Goal: Task Accomplishment & Management: Manage account settings

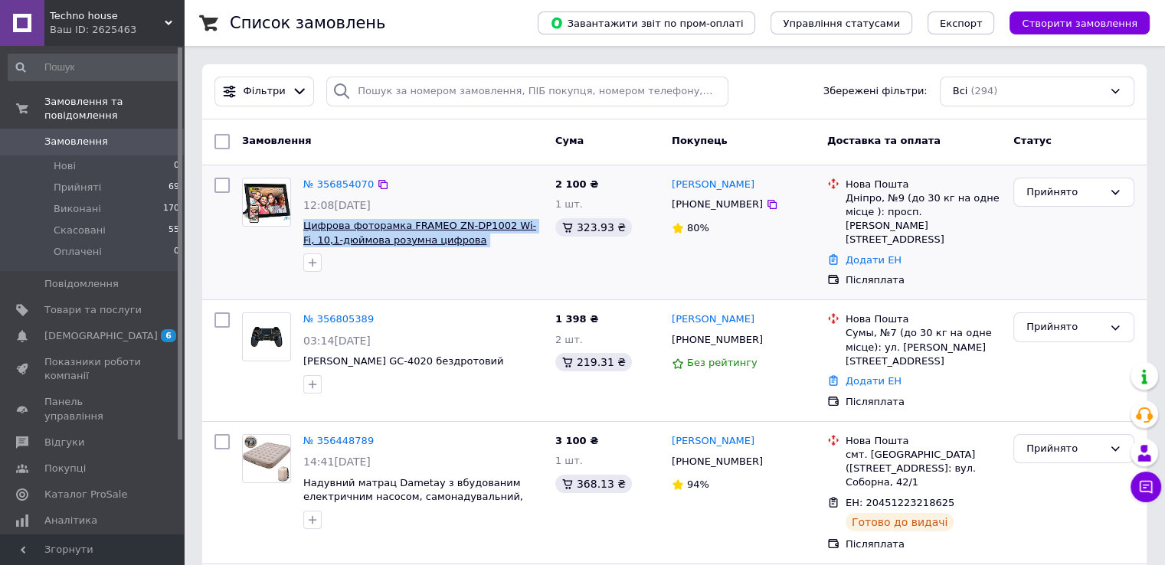
drag, startPoint x: 299, startPoint y: 218, endPoint x: 471, endPoint y: 232, distance: 172.9
click at [509, 240] on div "№ 356854070 12:08, 12.08.2025 Цифрова фоторамка FRAMEO ZN-DP1002 Wi-Fi, 10,1-дю…" at bounding box center [423, 225] width 252 height 107
copy span "Цифрова фоторамка FRAMEO ZN-DP1002 Wi-Fi, 10,1-дюймова розумна цифрова фоторамка"
click at [766, 206] on icon at bounding box center [772, 204] width 12 height 12
click at [876, 254] on link "Додати ЕН" at bounding box center [874, 259] width 56 height 11
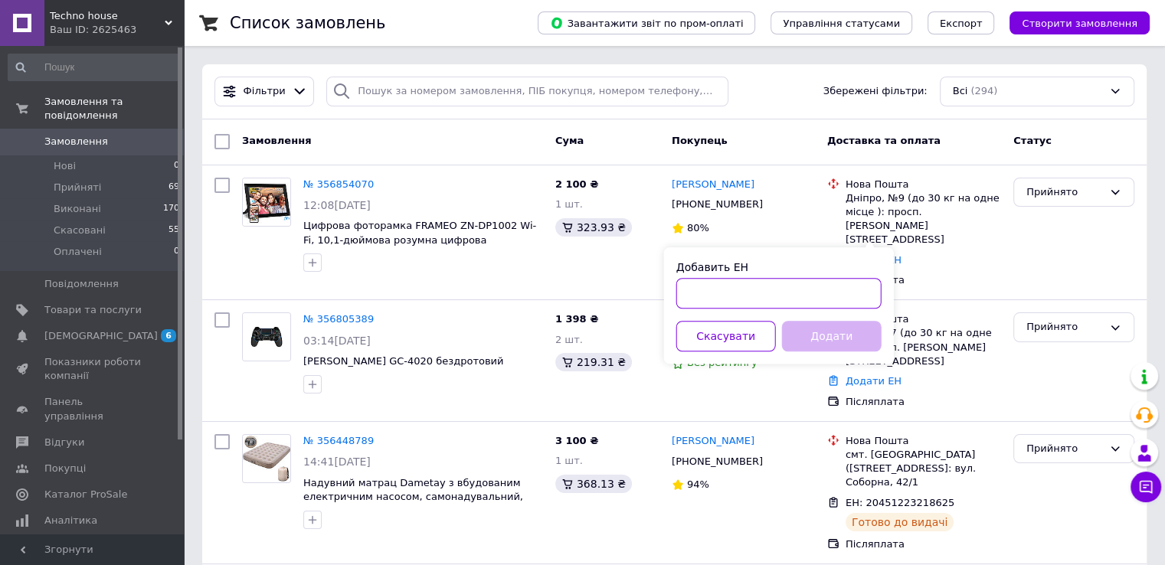
click at [789, 285] on input "Добавить ЕН" at bounding box center [778, 293] width 205 height 31
paste input "20451225338849"
type input "20451225338849"
click at [836, 322] on button "Додати" at bounding box center [832, 336] width 100 height 31
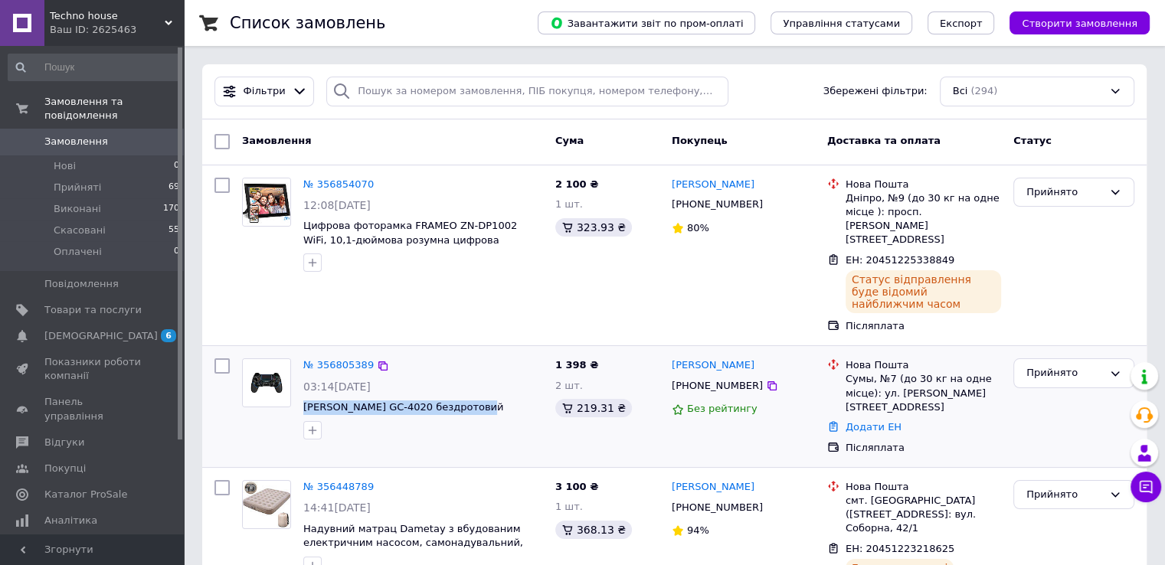
drag, startPoint x: 300, startPoint y: 367, endPoint x: 480, endPoint y: 370, distance: 180.0
click at [480, 370] on div "№ 356805389 03:14, 12.08.2025 Геймпад SVEN GC-4020 бездротовий" at bounding box center [423, 398] width 252 height 93
copy span "[PERSON_NAME] GC-4020 бездротовий"
click at [766, 380] on icon at bounding box center [772, 386] width 12 height 12
click at [864, 421] on link "Додати ЕН" at bounding box center [874, 426] width 56 height 11
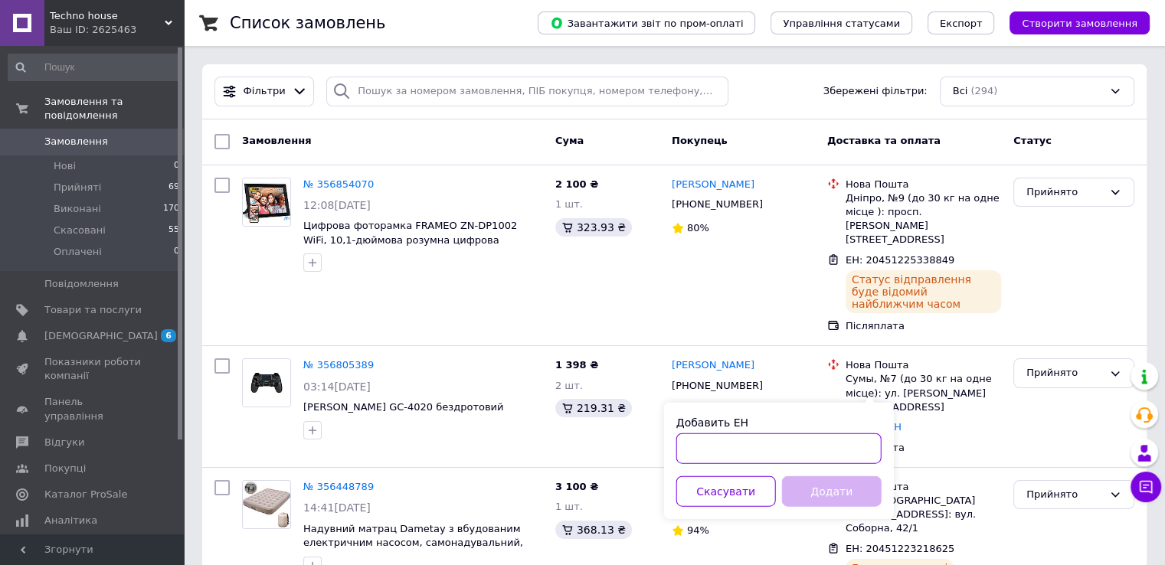
click at [813, 443] on input "Добавить ЕН" at bounding box center [778, 449] width 205 height 31
paste input "20451225339619"
type input "20451225339619"
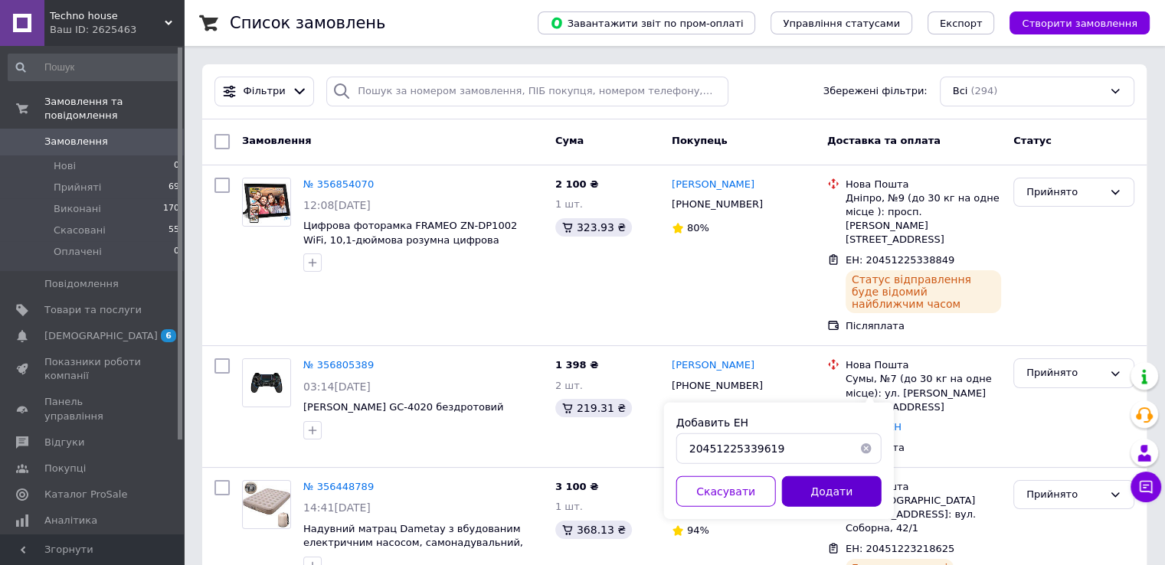
click at [817, 489] on button "Додати" at bounding box center [832, 491] width 100 height 31
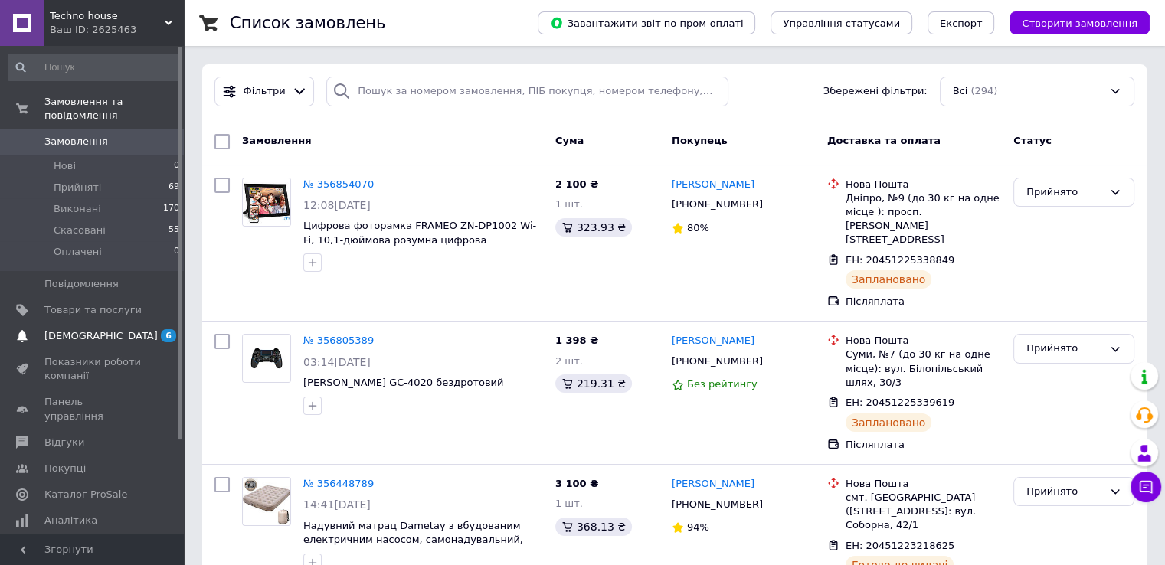
click at [132, 329] on span "[DEMOGRAPHIC_DATA]" at bounding box center [92, 336] width 97 height 14
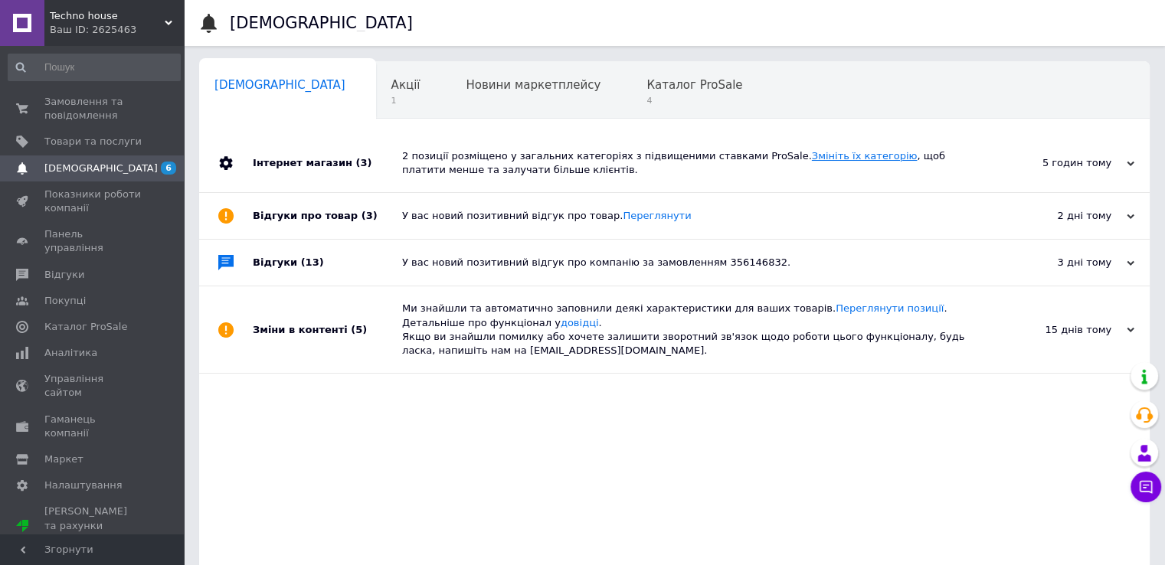
click at [812, 154] on link "Змініть їх категорію" at bounding box center [865, 155] width 106 height 11
